Goal: Navigation & Orientation: Find specific page/section

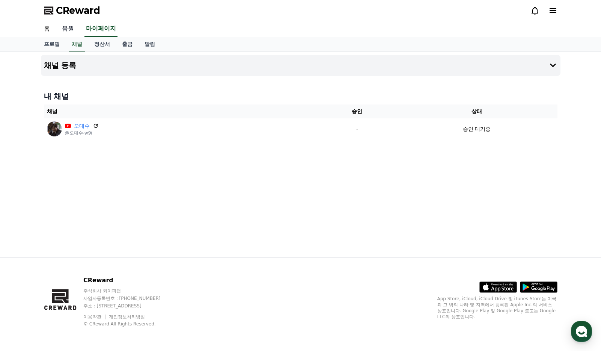
click at [64, 30] on link "음원" at bounding box center [68, 29] width 24 height 16
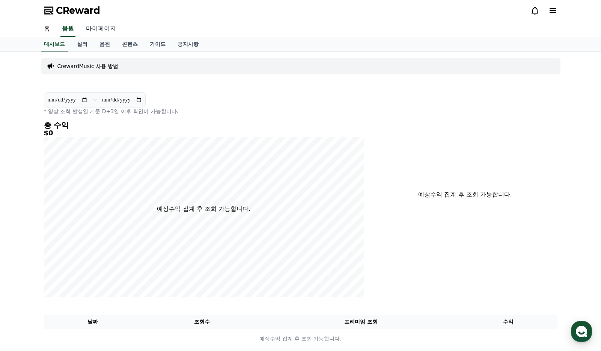
click at [95, 27] on link "마이페이지" at bounding box center [101, 29] width 42 height 16
select select "**********"
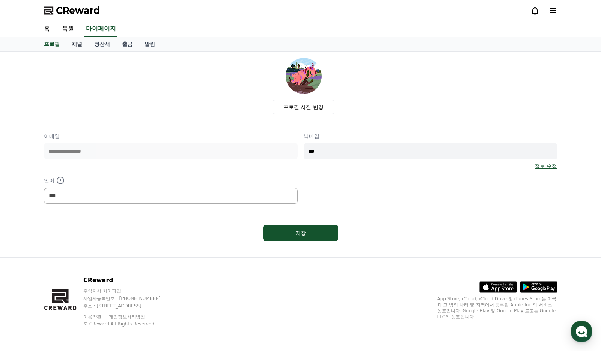
click at [77, 48] on link "채널" at bounding box center [77, 44] width 23 height 14
